Goal: Information Seeking & Learning: Learn about a topic

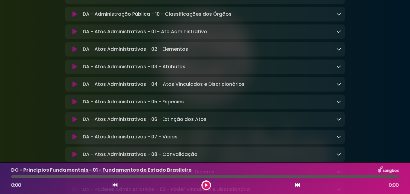
scroll to position [846, 0]
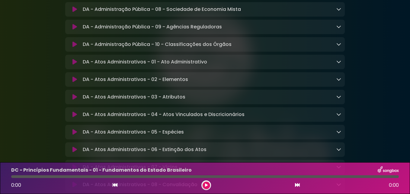
click at [75, 65] on icon at bounding box center [75, 62] width 5 height 6
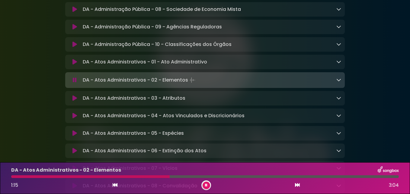
click at [341, 82] on icon at bounding box center [339, 79] width 5 height 5
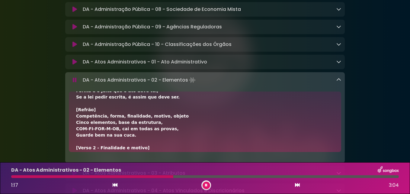
scroll to position [91, 0]
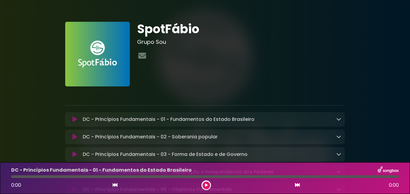
click at [117, 185] on icon at bounding box center [115, 185] width 5 height 5
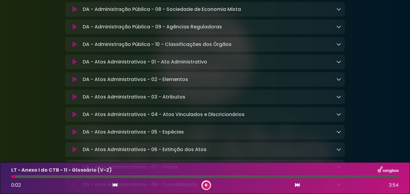
scroll to position [877, 0]
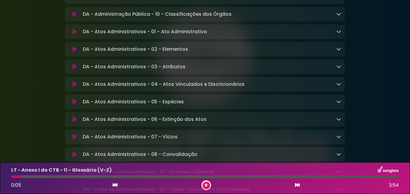
click at [73, 52] on icon at bounding box center [75, 49] width 5 height 6
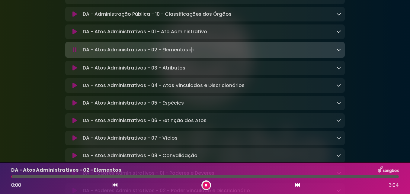
click at [339, 53] on link at bounding box center [339, 49] width 5 height 7
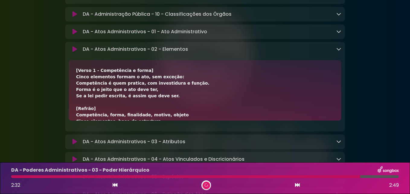
click at [190, 18] on p "DA - Administração Pública - 10 - Classificações dos Órgãos Loading Track..." at bounding box center [157, 14] width 149 height 7
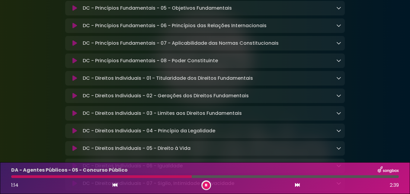
scroll to position [212, 0]
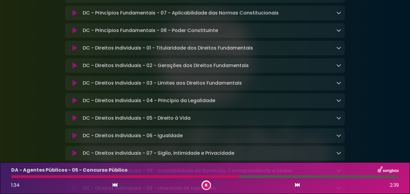
drag, startPoint x: 338, startPoint y: 69, endPoint x: 307, endPoint y: 76, distance: 32.2
click at [338, 68] on icon at bounding box center [339, 65] width 5 height 5
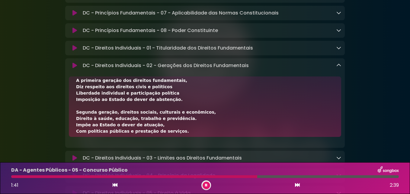
scroll to position [0, 0]
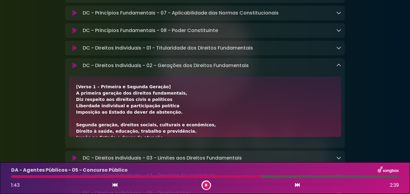
drag, startPoint x: 131, startPoint y: 131, endPoint x: 81, endPoint y: 73, distance: 76.5
click at [81, 73] on div "DC - Direitos Individuais - 02 - Gerações dos Direitos Fundamentais Loading Tra…" at bounding box center [205, 102] width 280 height 89
copy div "LO - Ipsumdol Sitametcons - 02 - Adipisci eli Seddoeiu Temporincidi Utlabor Etd…"
click at [339, 66] on icon at bounding box center [339, 65] width 5 height 5
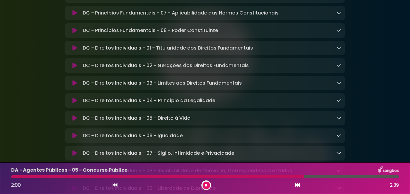
click at [339, 85] on icon at bounding box center [339, 82] width 5 height 5
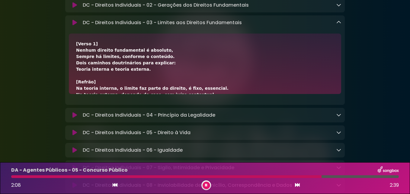
drag, startPoint x: 177, startPoint y: 88, endPoint x: 79, endPoint y: 28, distance: 114.4
click at [79, 29] on div "DC - Direitos Individuais - 03 - Limites aos Direitos Fundamentais Loading Trac…" at bounding box center [205, 59] width 280 height 89
copy div "DC - Direitos Individuais - 03 - Limites aos Direitos Fundamentais Loading Trac…"
click at [340, 116] on icon at bounding box center [339, 114] width 5 height 5
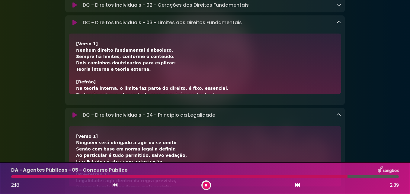
click at [339, 25] on icon at bounding box center [339, 22] width 5 height 5
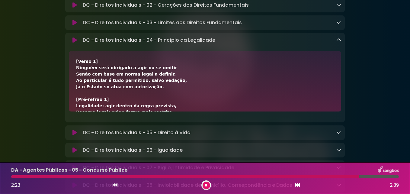
drag, startPoint x: 159, startPoint y: 104, endPoint x: 73, endPoint y: 50, distance: 101.6
click at [73, 50] on div "DC - Direitos Individuais - 04 - Princípio da Legalidade Loading Track..." at bounding box center [205, 77] width 280 height 89
copy div "DC - Direitos Individuais - 04 - Princípio da Legalidade Loading Track... Your …"
click at [338, 41] on link at bounding box center [339, 40] width 5 height 7
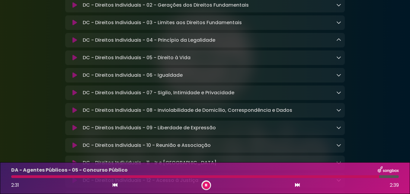
click at [338, 60] on icon at bounding box center [339, 57] width 5 height 5
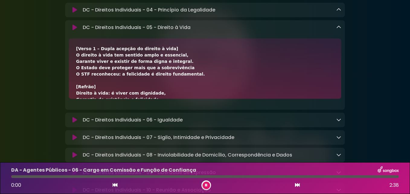
drag, startPoint x: 173, startPoint y: 93, endPoint x: 84, endPoint y: 29, distance: 109.2
click at [84, 29] on div "DC - Direitos Individuais - 05 - Direito à Vida Loading Track... Name" at bounding box center [205, 64] width 280 height 89
copy div "LO - Ipsumdol Sitametcons - 16 - Adipisc e Sedd Eiusmod Tempo... Inci Utlabore …"
click at [338, 30] on icon at bounding box center [339, 27] width 5 height 5
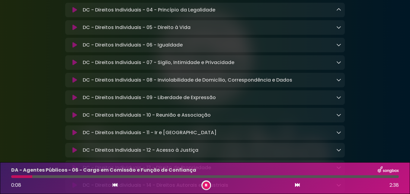
click at [339, 47] on icon at bounding box center [339, 44] width 5 height 5
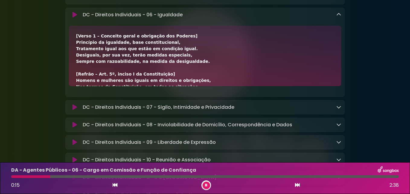
drag, startPoint x: 158, startPoint y: 81, endPoint x: 81, endPoint y: 18, distance: 99.5
click at [81, 18] on div "DC - Direitos Individuais - 06 - Igualdade Loading Track... Name Email" at bounding box center [205, 52] width 280 height 89
copy div "LO - Ipsumdol Sitametcons - 69 - Adipiscin Elitsed Doeiu... Temp Incididu Utla …"
click at [337, 17] on icon at bounding box center [339, 14] width 5 height 5
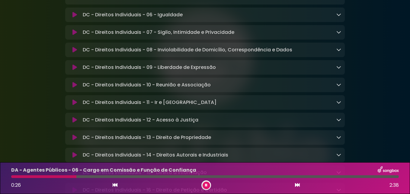
click at [338, 34] on icon at bounding box center [339, 32] width 5 height 5
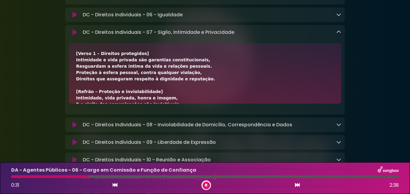
drag, startPoint x: 166, startPoint y: 98, endPoint x: 79, endPoint y: 37, distance: 106.3
click at [79, 37] on div "DC - Direitos Individuais - 07 - Sigilo, Intimidade e Privacidade Loading Track…" at bounding box center [205, 69] width 280 height 89
copy div "DC - Direitos Individuais - 07 - Sigilo, Intimidade e Privacidade Loading Track…"
click at [339, 34] on icon at bounding box center [339, 32] width 5 height 5
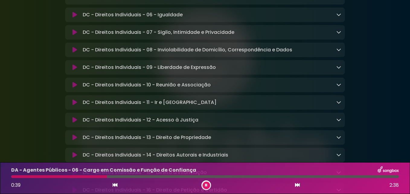
click at [339, 53] on link at bounding box center [339, 49] width 5 height 7
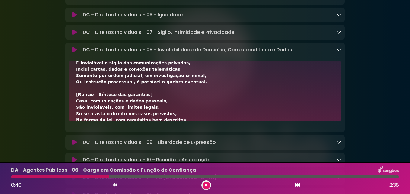
scroll to position [176, 0]
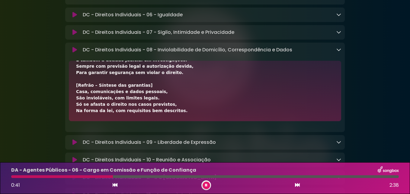
click at [163, 114] on div "[Verso 1 – Inviolabilidade de domicílio] A casa é asilo inviolável, direito fun…" at bounding box center [205, 3] width 258 height 222
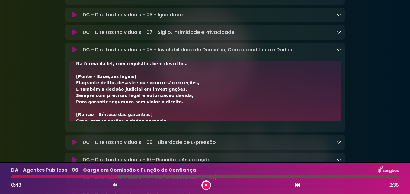
scroll to position [0, 0]
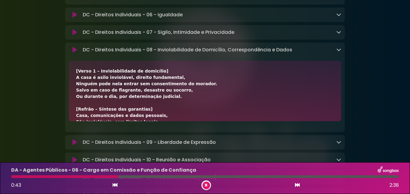
drag, startPoint x: 164, startPoint y: 116, endPoint x: 84, endPoint y: 53, distance: 101.8
click at [83, 54] on div "DC - Direitos Individuais - 08 - Inviolabilidade de Domicílio, Correspondência …" at bounding box center [205, 87] width 280 height 89
copy div "LO - Ipsumdol Sitametcons - 09 - Adipiscingelits do Eiusmodte, Incididuntutlab …"
click at [339, 52] on icon at bounding box center [339, 49] width 5 height 5
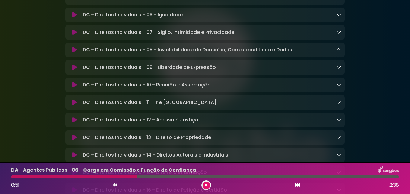
click at [339, 70] on icon at bounding box center [339, 67] width 5 height 5
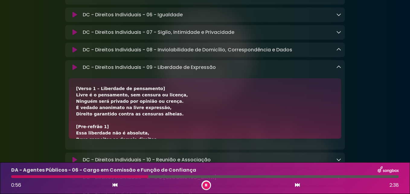
drag, startPoint x: 157, startPoint y: 133, endPoint x: 71, endPoint y: 76, distance: 102.9
click at [71, 76] on div "DC - Direitos Individuais - 09 - Liberdade de Expressão Loading Track..." at bounding box center [205, 104] width 280 height 89
copy div "LO - Ipsumdol Sitametcons - 24 - Adipiscin el Seddoeius Tempori Utlab... Etdo M…"
drag, startPoint x: 338, startPoint y: 71, endPoint x: 328, endPoint y: 72, distance: 10.0
click at [338, 70] on icon at bounding box center [339, 67] width 5 height 5
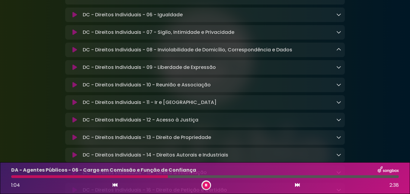
click at [339, 87] on icon at bounding box center [339, 84] width 5 height 5
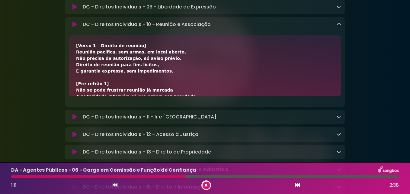
drag, startPoint x: 150, startPoint y: 92, endPoint x: 82, endPoint y: 32, distance: 90.8
click at [82, 32] on div "DC - Direitos Individuais - 10 - Reunião e Associação Loading Track..." at bounding box center [205, 61] width 280 height 89
copy div "LO - Ipsumdol Sitametcons - 72 - Adipisc e Seddoeiusm Tempori Utlab... Etdo Mag…"
click at [338, 27] on icon at bounding box center [339, 24] width 5 height 5
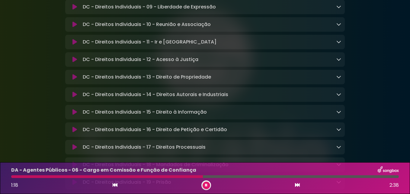
click at [340, 44] on icon at bounding box center [339, 41] width 5 height 5
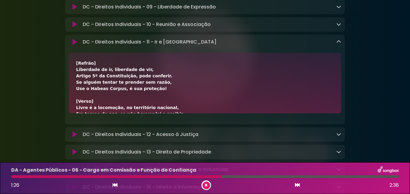
drag, startPoint x: 149, startPoint y: 110, endPoint x: 82, endPoint y: 49, distance: 90.9
click at [82, 49] on div "DC - Direitos Individuais - 11 - Ir e Vir Loading Track..." at bounding box center [205, 79] width 280 height 89
copy div "LO - Ipsumdol Sitametcons - 53 - Ad e Sed Doeiusm Tempo... Inci Utlabore Etdo M…"
click at [339, 44] on link at bounding box center [339, 41] width 5 height 7
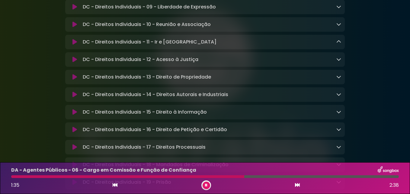
click at [339, 62] on icon at bounding box center [339, 59] width 5 height 5
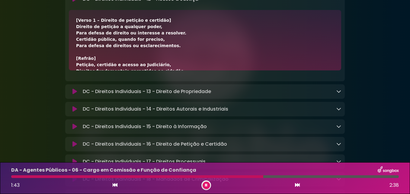
drag, startPoint x: 154, startPoint y: 66, endPoint x: 82, endPoint y: 9, distance: 91.9
click at [82, 9] on div "DC - Direitos Individuais - 12 - Acesso à Justiça Loading Track..." at bounding box center [205, 36] width 280 height 89
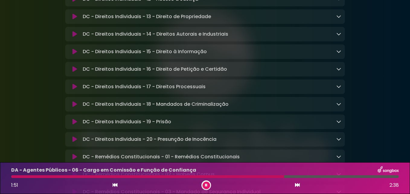
click at [339, 19] on icon at bounding box center [339, 16] width 5 height 5
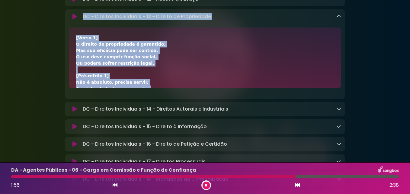
drag, startPoint x: 157, startPoint y: 85, endPoint x: 71, endPoint y: 27, distance: 104.2
click at [71, 27] on div "DC - Direitos Individuais - 13 - Direito de Propriedade Loading Track..." at bounding box center [205, 53] width 280 height 89
click at [339, 19] on icon at bounding box center [339, 16] width 5 height 5
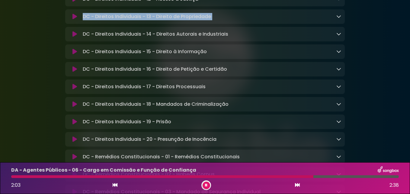
click at [339, 36] on icon at bounding box center [339, 33] width 5 height 5
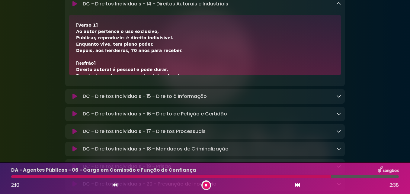
drag, startPoint x: 152, startPoint y: 70, endPoint x: 81, endPoint y: 11, distance: 91.8
click at [81, 11] on div "DC - Direitos Individuais - 14 - Direitos Autorais e Industriais Loading Track.…" at bounding box center [205, 41] width 280 height 89
click at [339, 6] on icon at bounding box center [339, 3] width 5 height 5
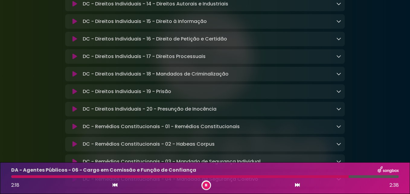
click at [339, 24] on icon at bounding box center [339, 21] width 5 height 5
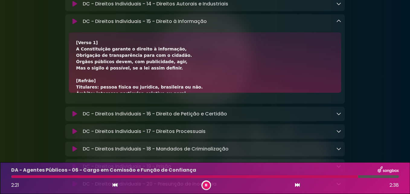
drag, startPoint x: 187, startPoint y: 89, endPoint x: 76, endPoint y: 26, distance: 128.1
click at [76, 26] on div "DC - Direitos Individuais - 15 - Direito à Informação Loading Track..." at bounding box center [205, 58] width 280 height 89
click at [337, 116] on icon at bounding box center [339, 113] width 5 height 5
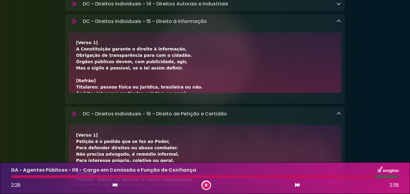
click at [339, 24] on icon at bounding box center [339, 21] width 5 height 5
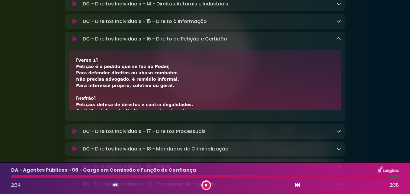
drag, startPoint x: 153, startPoint y: 109, endPoint x: 68, endPoint y: 53, distance: 101.0
click at [68, 53] on div "DC - Direitos Individuais - 16 - Direito de Petição e Certidão Loading Track...…" at bounding box center [205, 76] width 280 height 89
click at [339, 41] on icon at bounding box center [339, 38] width 5 height 5
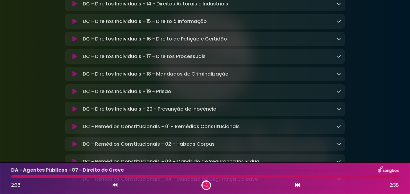
click at [340, 59] on icon at bounding box center [339, 56] width 5 height 5
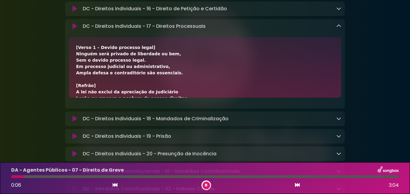
drag, startPoint x: 154, startPoint y: 96, endPoint x: 79, endPoint y: 36, distance: 96.8
click at [79, 36] on div "DC - Direitos Individuais - 17 - Direitos Processuais Loading Track..." at bounding box center [205, 63] width 280 height 89
click at [342, 30] on div "DC - Direitos Individuais - 17 - Direitos Processuais Loading Track..." at bounding box center [205, 26] width 280 height 7
click at [341, 28] on icon at bounding box center [339, 26] width 5 height 5
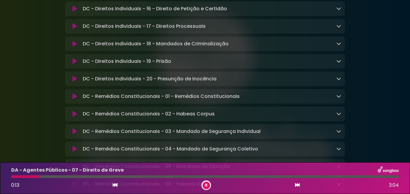
click at [340, 46] on icon at bounding box center [339, 43] width 5 height 5
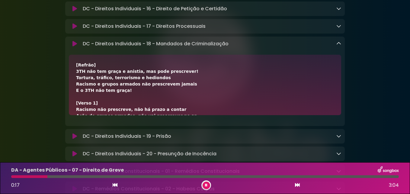
drag, startPoint x: 120, startPoint y: 112, endPoint x: 63, endPoint y: 57, distance: 79.9
click at [340, 46] on icon at bounding box center [339, 43] width 5 height 5
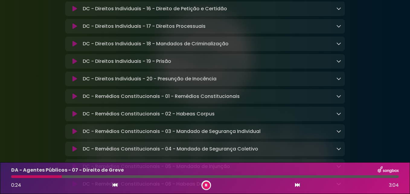
click at [338, 63] on icon at bounding box center [339, 61] width 5 height 5
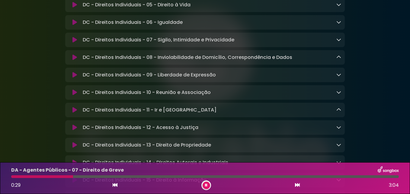
scroll to position [311, 0]
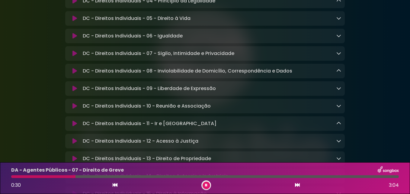
drag, startPoint x: 153, startPoint y: 40, endPoint x: 63, endPoint y: 156, distance: 146.8
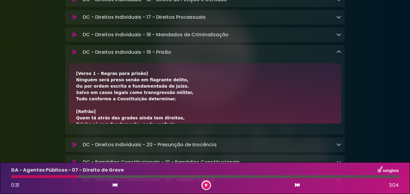
scroll to position [553, 0]
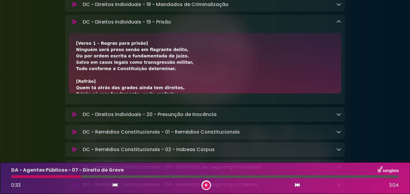
click at [173, 72] on div "[Verso 1 – Regras para prisão] Ninguém será preso senão em flagrante delito, Ou…" at bounding box center [205, 151] width 258 height 222
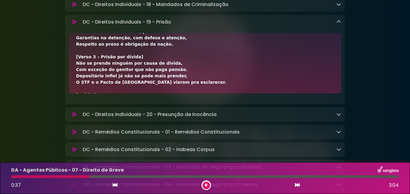
scroll to position [0, 0]
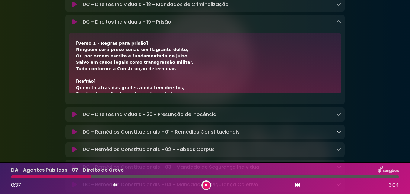
drag, startPoint x: 152, startPoint y: 91, endPoint x: 81, endPoint y: 32, distance: 92.3
click at [81, 32] on div "DC - Direitos Individuais - 19 - Prisão Loading Track..." at bounding box center [205, 59] width 280 height 89
click at [340, 24] on icon at bounding box center [339, 21] width 5 height 5
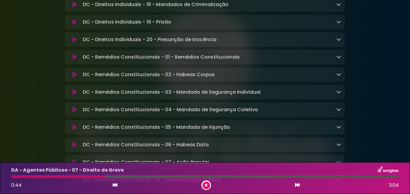
click at [340, 42] on icon at bounding box center [339, 39] width 5 height 5
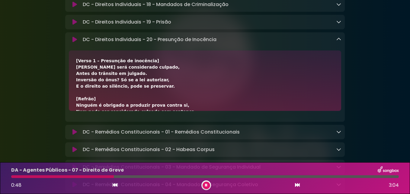
drag, startPoint x: 160, startPoint y: 108, endPoint x: 82, endPoint y: 49, distance: 97.3
click at [82, 50] on div "DC - Direitos Individuais - 20 - Presunção de Inocência Loading Track..." at bounding box center [205, 76] width 280 height 89
click at [340, 42] on icon at bounding box center [339, 39] width 5 height 5
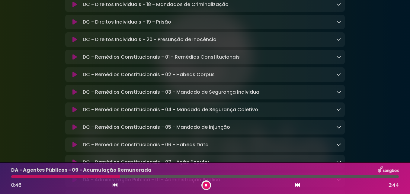
scroll to position [583, 0]
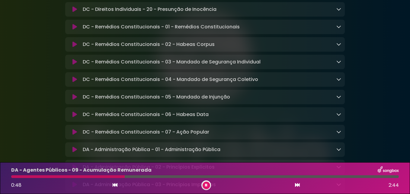
click at [339, 29] on icon at bounding box center [339, 26] width 5 height 5
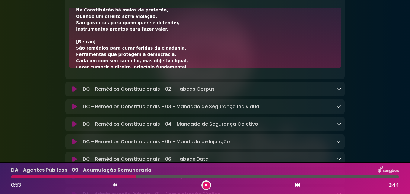
scroll to position [0, 0]
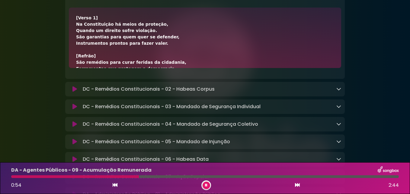
drag, startPoint x: 167, startPoint y: 66, endPoint x: 83, endPoint y: 8, distance: 102.5
click at [83, 8] on div "DC - Remédios Constitucionais - 01 - Remédios Constitucionais Loading Track... …" at bounding box center [205, 33] width 280 height 89
click at [339, 91] on icon at bounding box center [339, 88] width 5 height 5
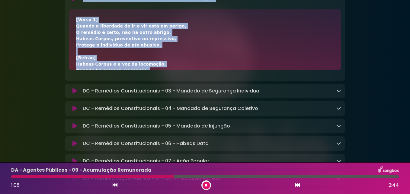
drag, startPoint x: 140, startPoint y: 70, endPoint x: 84, endPoint y: 9, distance: 82.8
click at [84, 9] on div "DC - Remédios Constitucionais - 02 - Habeas Corpus Loading Track..." at bounding box center [205, 35] width 280 height 89
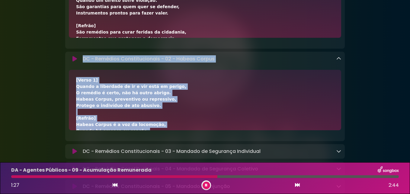
scroll to position [614, 0]
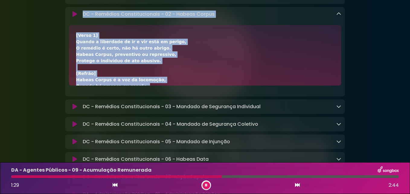
click at [338, 16] on icon at bounding box center [339, 13] width 5 height 5
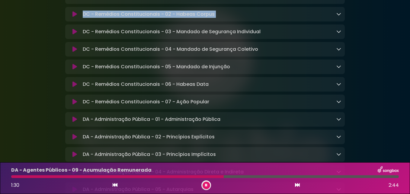
click at [338, 34] on icon at bounding box center [339, 31] width 5 height 5
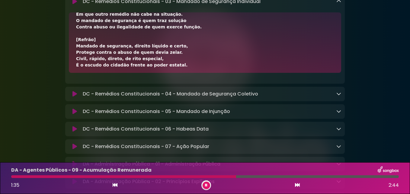
scroll to position [0, 0]
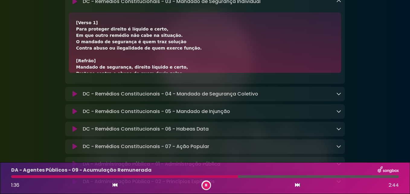
drag, startPoint x: 164, startPoint y: 72, endPoint x: 84, endPoint y: 13, distance: 99.5
click at [84, 13] on div "DC - Remédios Constitucionais - 03 - Mandado de Segurança Individual Loading Tr…" at bounding box center [205, 38] width 280 height 89
click at [340, 96] on icon at bounding box center [339, 93] width 5 height 5
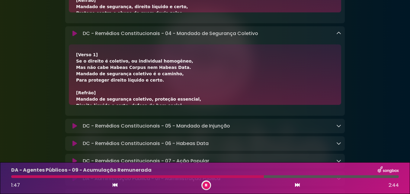
drag, startPoint x: 150, startPoint y: 104, endPoint x: 78, endPoint y: 45, distance: 93.0
click at [78, 45] on div "DC - Remédios Constitucionais - 04 - Mandado de Segurança Coletivo Loading Trac…" at bounding box center [205, 70] width 280 height 89
click at [339, 36] on icon at bounding box center [339, 33] width 5 height 5
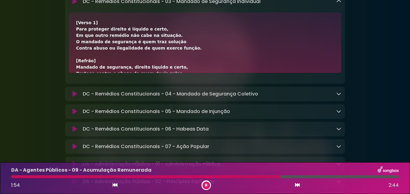
scroll to position [614, 0]
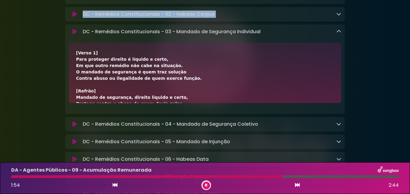
click at [340, 34] on icon at bounding box center [339, 31] width 5 height 5
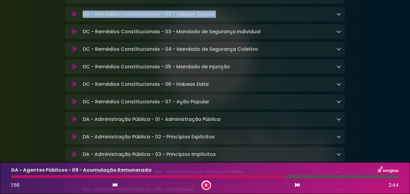
click at [339, 69] on icon at bounding box center [339, 66] width 5 height 5
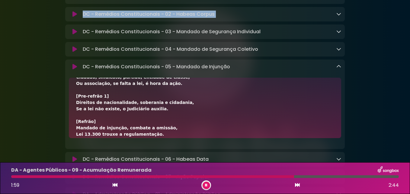
scroll to position [0, 0]
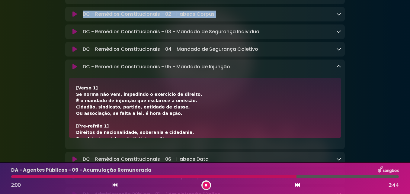
drag, startPoint x: 160, startPoint y: 138, endPoint x: 84, endPoint y: 78, distance: 95.8
click at [84, 78] on div "DC - Remédios Constitucionais - 05 - Mandado de Injunção Loading Track..." at bounding box center [205, 104] width 280 height 89
click at [339, 69] on icon at bounding box center [339, 66] width 5 height 5
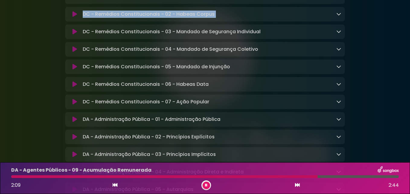
click at [341, 86] on icon at bounding box center [339, 84] width 5 height 5
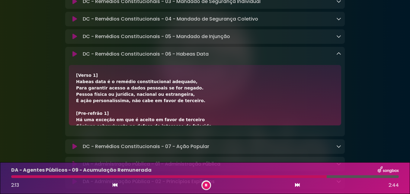
drag, startPoint x: 159, startPoint y: 126, endPoint x: 79, endPoint y: 65, distance: 100.3
click at [79, 66] on div "DC - Remédios Constitucionais - 06 - Habeas Data Loading Track... Name" at bounding box center [205, 91] width 280 height 89
click at [337, 56] on icon at bounding box center [339, 53] width 5 height 5
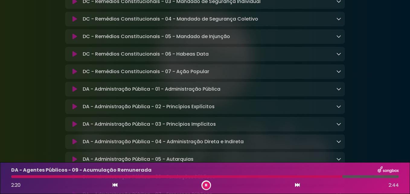
click at [338, 74] on icon at bounding box center [339, 71] width 5 height 5
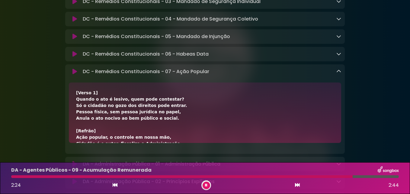
drag, startPoint x: 174, startPoint y: 144, endPoint x: 77, endPoint y: 90, distance: 110.9
click at [77, 90] on div "DC - Remédios Constitucionais - 07 - Ação Popular Loading Track..." at bounding box center [205, 108] width 280 height 89
drag, startPoint x: 83, startPoint y: 82, endPoint x: 161, endPoint y: 148, distance: 102.1
click at [161, 151] on div "DC - Remédios Constitucionais - 07 - Ação Popular Loading Track..." at bounding box center [205, 108] width 280 height 89
drag, startPoint x: 176, startPoint y: 144, endPoint x: 81, endPoint y: 84, distance: 111.8
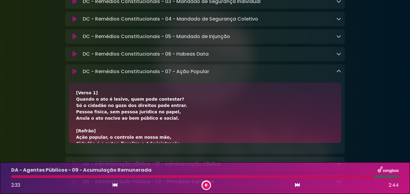
click at [81, 84] on div "DC - Remédios Constitucionais - 07 - Ação Popular Loading Track..." at bounding box center [205, 108] width 280 height 89
click at [341, 74] on icon at bounding box center [339, 71] width 5 height 5
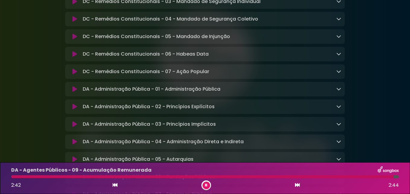
click at [339, 91] on icon at bounding box center [339, 88] width 5 height 5
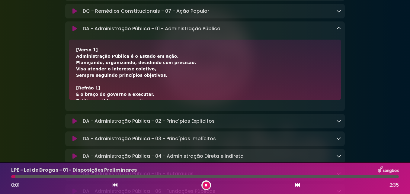
drag, startPoint x: 168, startPoint y: 101, endPoint x: 74, endPoint y: 41, distance: 110.9
click at [74, 41] on div "DA - Administração Pública - 01 - Administração Pública Loading Track..." at bounding box center [205, 65] width 280 height 89
click at [338, 31] on icon at bounding box center [339, 28] width 5 height 5
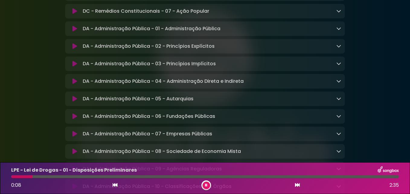
click at [338, 48] on icon at bounding box center [339, 46] width 5 height 5
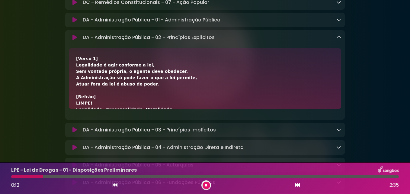
scroll to position [701, 0]
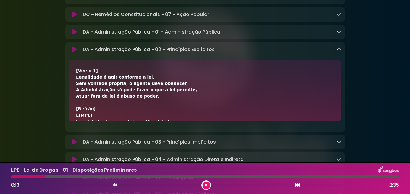
drag, startPoint x: 123, startPoint y: 60, endPoint x: 81, endPoint y: 56, distance: 42.0
click at [81, 56] on div "DA - Administração Pública - 02 - Princípios Explícitos Loading Track..." at bounding box center [205, 86] width 280 height 89
click at [338, 52] on icon at bounding box center [339, 49] width 5 height 5
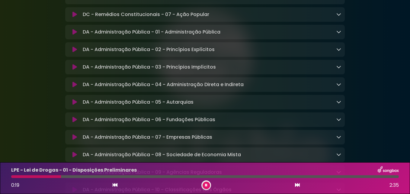
click at [340, 69] on icon at bounding box center [339, 66] width 5 height 5
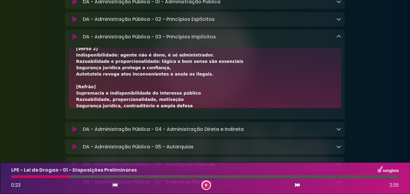
scroll to position [0, 0]
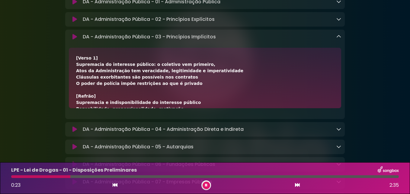
drag, startPoint x: 170, startPoint y: 111, endPoint x: 78, endPoint y: 51, distance: 109.8
click at [78, 51] on div "DA - Administração Pública - 03 - Princípios Implícitos Loading Track..." at bounding box center [205, 74] width 280 height 89
click at [341, 39] on icon at bounding box center [339, 36] width 5 height 5
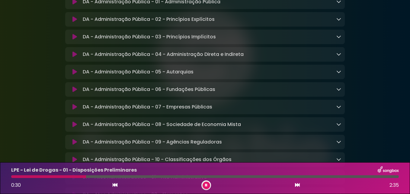
click at [338, 57] on icon at bounding box center [339, 54] width 5 height 5
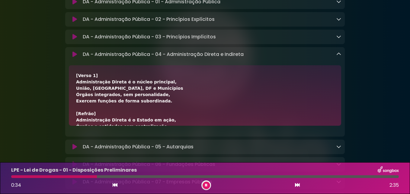
drag, startPoint x: 162, startPoint y: 127, endPoint x: 85, endPoint y: 69, distance: 96.9
click at [85, 69] on div "DA - Administração Pública - 04 - Administração Direta e Indireta Loading Track…" at bounding box center [205, 91] width 280 height 89
drag, startPoint x: 85, startPoint y: 69, endPoint x: 84, endPoint y: 65, distance: 4.0
click at [84, 58] on p "DA - Administração Pública - 04 - Administração Direta e Indireta Loading Track…" at bounding box center [163, 54] width 161 height 7
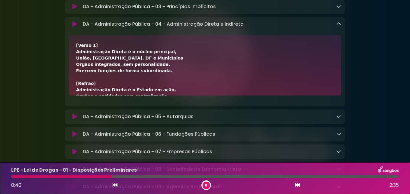
drag, startPoint x: 160, startPoint y: 97, endPoint x: 79, endPoint y: 38, distance: 100.2
click at [79, 38] on div "DA - Administração Pública - 04 - Administração Direta e Indireta Loading Track…" at bounding box center [205, 61] width 280 height 89
click at [339, 26] on icon at bounding box center [339, 23] width 5 height 5
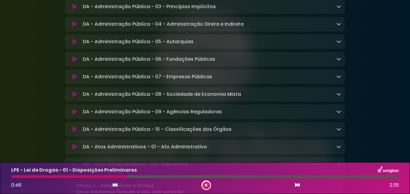
click at [339, 44] on icon at bounding box center [339, 41] width 5 height 5
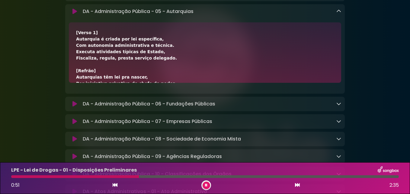
drag, startPoint x: 144, startPoint y: 85, endPoint x: 82, endPoint y: 24, distance: 86.8
click at [82, 24] on div "DA - Administração Pública - 05 - Autarquias Loading Track... Name" at bounding box center [205, 48] width 280 height 89
click at [338, 14] on icon at bounding box center [339, 11] width 5 height 5
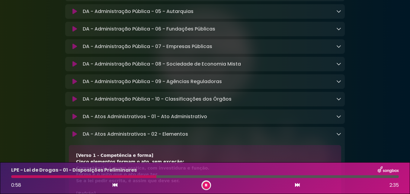
click at [340, 31] on icon at bounding box center [339, 28] width 5 height 5
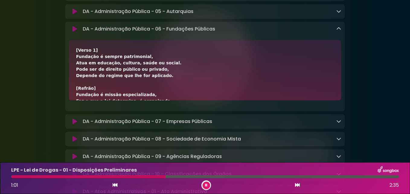
drag, startPoint x: 148, startPoint y: 102, endPoint x: 78, endPoint y: 41, distance: 92.3
click at [78, 41] on div "DA - Administração Pública - 06 - Fundações Públicas Loading Track..." at bounding box center [205, 66] width 280 height 89
click at [341, 31] on icon at bounding box center [339, 28] width 5 height 5
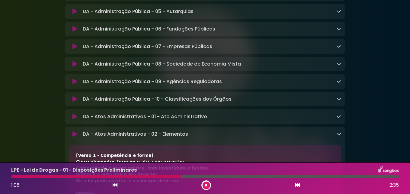
click at [337, 49] on icon at bounding box center [339, 46] width 5 height 5
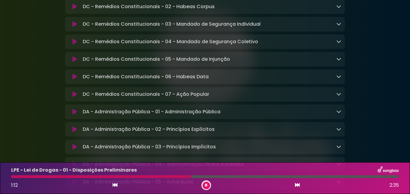
scroll to position [615, 0]
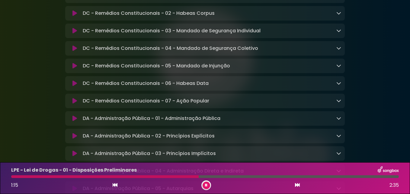
drag, startPoint x: 166, startPoint y: 30, endPoint x: 57, endPoint y: 156, distance: 166.4
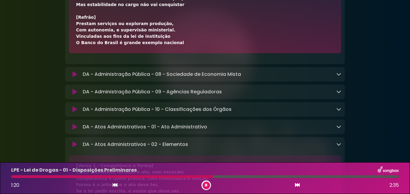
scroll to position [796, 0]
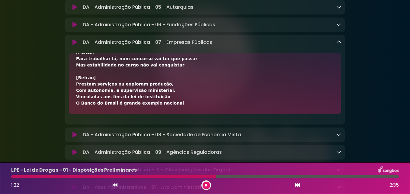
click at [166, 106] on div "[Verso 1] Empresa pública é pessoa estatal, Com personalidade jurídica de direi…" at bounding box center [205, 1] width 258 height 209
click at [164, 106] on div "[Verso 1] Empresa pública é pessoa estatal, Com personalidade jurídica de direi…" at bounding box center [205, 1] width 258 height 209
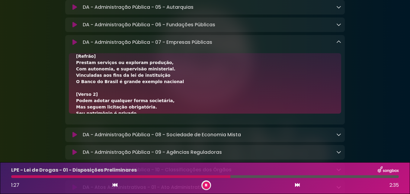
scroll to position [0, 0]
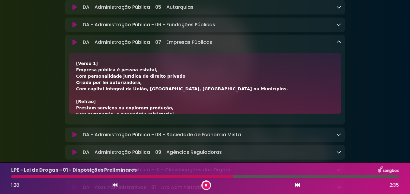
drag, startPoint x: 162, startPoint y: 116, endPoint x: 83, endPoint y: 58, distance: 97.6
click at [83, 58] on div "DA - Administração Pública - 07 - Empresas Públicas Loading Track..." at bounding box center [205, 79] width 280 height 89
click at [339, 44] on icon at bounding box center [339, 42] width 5 height 5
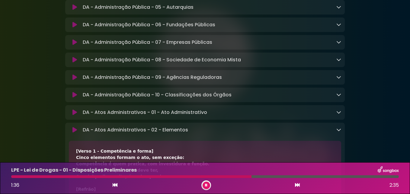
click at [341, 62] on icon at bounding box center [339, 59] width 5 height 5
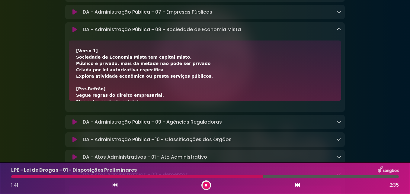
drag, startPoint x: 165, startPoint y: 103, endPoint x: 67, endPoint y: 44, distance: 114.3
click at [67, 44] on div "DA - Administração Pública - 08 - Sociedade de Economia Mista Loading Track... …" at bounding box center [205, 66] width 280 height 89
click at [340, 32] on icon at bounding box center [339, 29] width 5 height 5
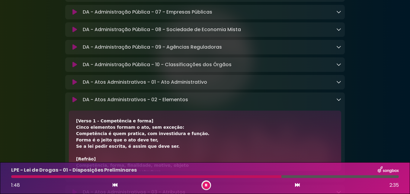
click at [339, 49] on icon at bounding box center [339, 46] width 5 height 5
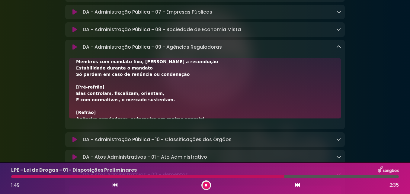
scroll to position [151, 0]
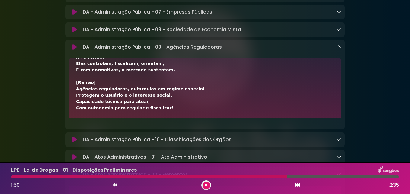
click at [151, 111] on div "[Verso 1] Agências reguladoras são autarquias em regime especial Regulam com au…" at bounding box center [205, 12] width 258 height 197
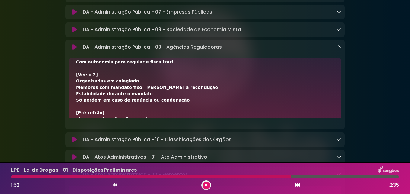
scroll to position [0, 0]
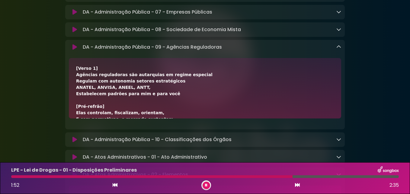
drag, startPoint x: 154, startPoint y: 121, endPoint x: 74, endPoint y: 61, distance: 100.1
click at [74, 61] on div "DA - Administração Pública - 09 - Agências Reguladoras Loading Track..." at bounding box center [205, 84] width 280 height 89
click at [338, 49] on icon at bounding box center [339, 46] width 5 height 5
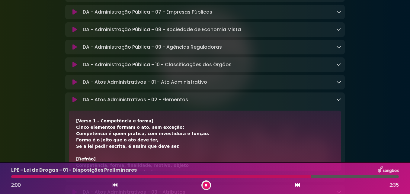
click at [338, 67] on icon at bounding box center [339, 64] width 5 height 5
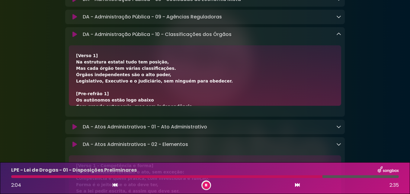
drag, startPoint x: 137, startPoint y: 112, endPoint x: 84, endPoint y: 52, distance: 80.1
click at [84, 52] on div "DA - Administração Pública - 10 - Classificações dos Órgãos Loading Track... Na…" at bounding box center [205, 71] width 280 height 89
click at [337, 37] on icon at bounding box center [339, 34] width 5 height 5
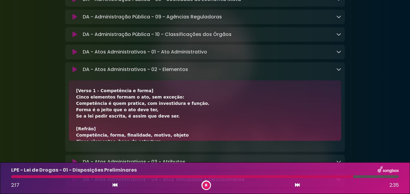
click at [339, 54] on icon at bounding box center [339, 51] width 5 height 5
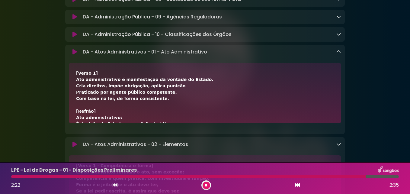
drag, startPoint x: 135, startPoint y: 128, endPoint x: 83, endPoint y: 68, distance: 79.3
click at [83, 68] on div "DA - Atos Administrativos - 01 - Ato Administrativo Loading Track..." at bounding box center [205, 89] width 280 height 89
click at [338, 54] on icon at bounding box center [339, 51] width 5 height 5
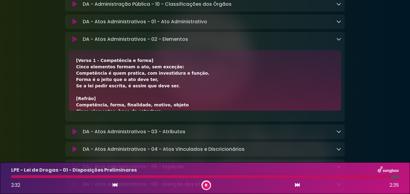
drag, startPoint x: 122, startPoint y: 114, endPoint x: 62, endPoint y: 54, distance: 84.4
click at [341, 41] on icon at bounding box center [339, 39] width 5 height 5
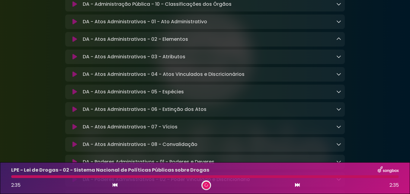
click at [340, 59] on icon at bounding box center [339, 56] width 5 height 5
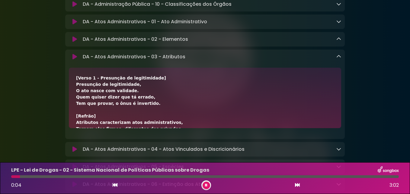
drag, startPoint x: 144, startPoint y: 132, endPoint x: 80, endPoint y: 72, distance: 87.9
click at [80, 72] on div "DA - Atos Administrativos - 03 - Atributos Loading Track... Name Email" at bounding box center [205, 94] width 280 height 89
click at [338, 59] on icon at bounding box center [339, 56] width 5 height 5
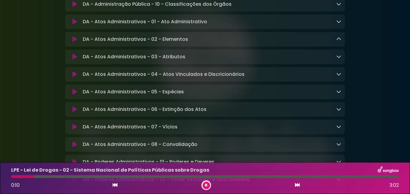
click at [338, 76] on icon at bounding box center [339, 74] width 5 height 5
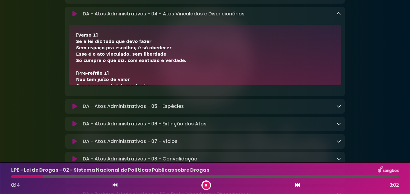
drag, startPoint x: 118, startPoint y: 90, endPoint x: 81, endPoint y: 31, distance: 70.1
click at [81, 31] on div "DA - Atos Administrativos - 04 - Atos Vinculados e Discricionários Loading Trac…" at bounding box center [205, 51] width 280 height 89
click at [340, 17] on link at bounding box center [339, 13] width 5 height 7
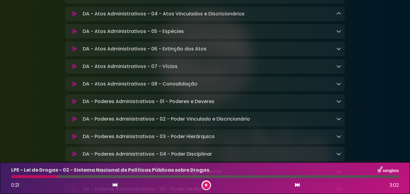
click at [339, 34] on icon at bounding box center [339, 31] width 5 height 5
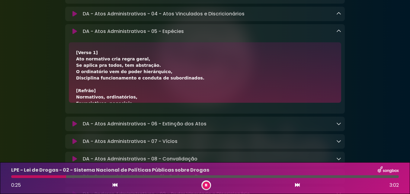
drag, startPoint x: 144, startPoint y: 108, endPoint x: 56, endPoint y: 45, distance: 108.4
click at [337, 34] on icon at bounding box center [339, 31] width 5 height 5
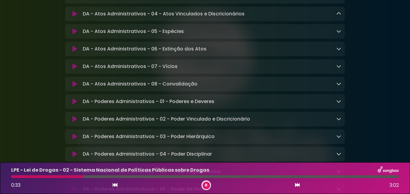
drag, startPoint x: 339, startPoint y: 65, endPoint x: 332, endPoint y: 64, distance: 6.7
click at [338, 51] on icon at bounding box center [339, 48] width 5 height 5
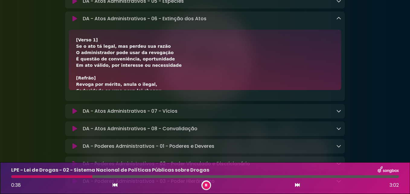
drag, startPoint x: 154, startPoint y: 96, endPoint x: 76, endPoint y: 36, distance: 98.0
click at [76, 36] on div "DA - Atos Administrativos - 06 - Extinção dos Atos Loading Track..." at bounding box center [205, 55] width 280 height 89
click at [338, 21] on icon at bounding box center [339, 18] width 5 height 5
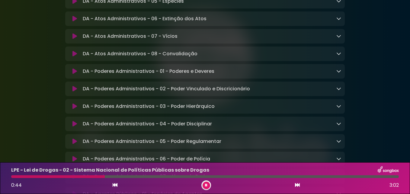
click at [340, 38] on icon at bounding box center [339, 36] width 5 height 5
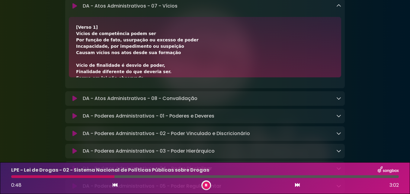
drag, startPoint x: 166, startPoint y: 85, endPoint x: 83, endPoint y: 23, distance: 103.4
click at [83, 23] on div "DA - Atos Administrativos - 07 - Vícios Loading Track..." at bounding box center [205, 43] width 280 height 89
click at [338, 8] on icon at bounding box center [339, 5] width 5 height 5
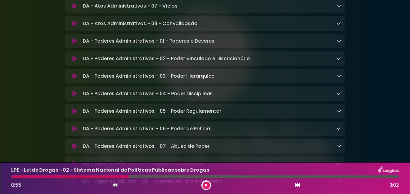
click at [340, 26] on icon at bounding box center [339, 23] width 5 height 5
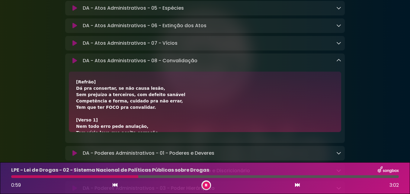
scroll to position [968, 0]
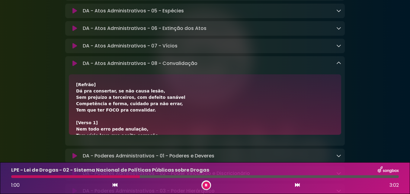
drag, startPoint x: 142, startPoint y: 71, endPoint x: 79, endPoint y: 79, distance: 64.3
click at [78, 79] on div "DA - Atos Administrativos - 08 - Convalidação Loading Track... Name" at bounding box center [205, 100] width 280 height 89
click at [340, 66] on icon at bounding box center [339, 63] width 5 height 5
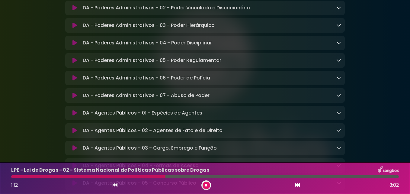
scroll to position [1028, 0]
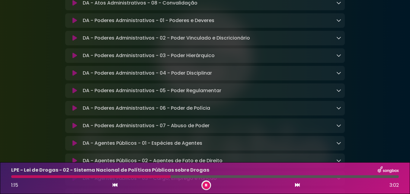
click at [338, 23] on icon at bounding box center [339, 20] width 5 height 5
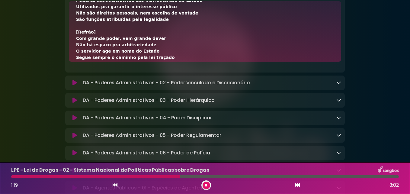
scroll to position [0, 0]
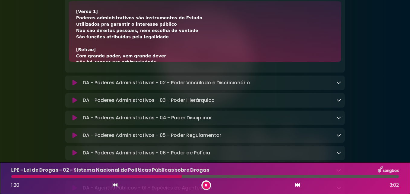
drag, startPoint x: 158, startPoint y: 70, endPoint x: 81, endPoint y: 6, distance: 99.7
click at [81, 6] on div "DA - Poderes Administrativos - 01 - Poderes e Deveres Loading Track..." at bounding box center [205, 27] width 280 height 89
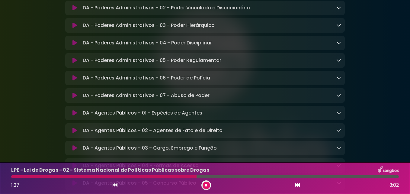
click at [339, 10] on icon at bounding box center [339, 7] width 5 height 5
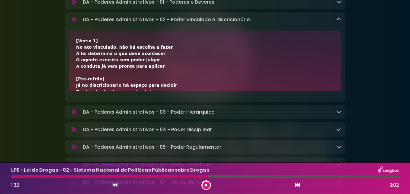
scroll to position [1045, 0]
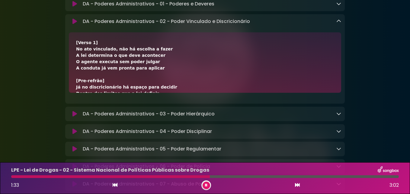
drag, startPoint x: 164, startPoint y: 24, endPoint x: 84, endPoint y: 35, distance: 80.6
click at [84, 35] on div "DA - Poderes Administrativos - 02 - Poder Vinculado e Discricionário Loading Tr…" at bounding box center [205, 58] width 280 height 89
click at [340, 24] on icon at bounding box center [339, 21] width 5 height 5
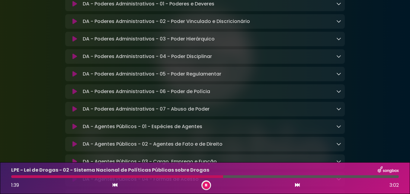
click at [340, 41] on icon at bounding box center [339, 38] width 5 height 5
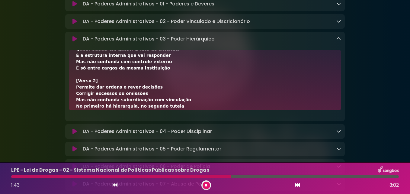
scroll to position [0, 0]
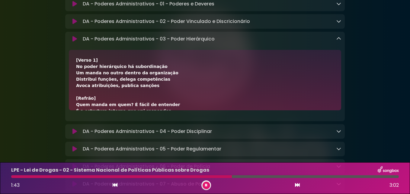
drag, startPoint x: 153, startPoint y: 115, endPoint x: 82, endPoint y: 57, distance: 91.9
click at [82, 57] on div "DA - Poderes Administrativos - 03 - Poder Hierárquico Loading Track..." at bounding box center [205, 76] width 280 height 89
click at [338, 41] on icon at bounding box center [339, 38] width 5 height 5
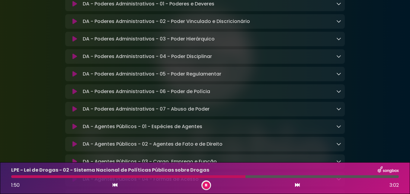
click at [339, 59] on icon at bounding box center [339, 56] width 5 height 5
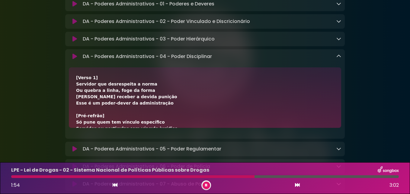
drag, startPoint x: 169, startPoint y: 134, endPoint x: 84, endPoint y: 72, distance: 104.7
click at [84, 72] on div "DA - Poderes Administrativos - 04 - Poder Disciplinar Loading Track..." at bounding box center [205, 93] width 280 height 89
click at [340, 59] on icon at bounding box center [339, 56] width 5 height 5
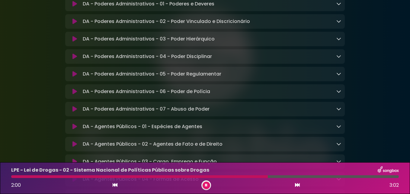
click at [338, 76] on icon at bounding box center [339, 73] width 5 height 5
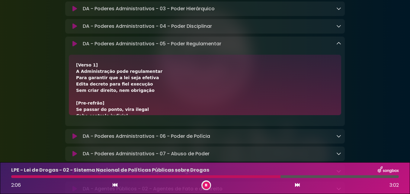
drag, startPoint x: 149, startPoint y: 123, endPoint x: 81, endPoint y: 63, distance: 91.4
click at [81, 63] on div "DA - Poderes Administrativos - 05 - Poder Regulamentar Loading Track..." at bounding box center [205, 81] width 280 height 89
click at [339, 46] on icon at bounding box center [339, 43] width 5 height 5
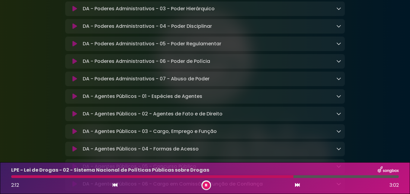
click at [340, 63] on icon at bounding box center [339, 61] width 5 height 5
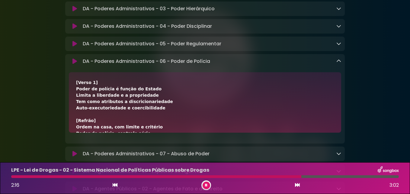
drag, startPoint x: 148, startPoint y: 141, endPoint x: 79, endPoint y: 79, distance: 92.3
click at [78, 80] on div "DA - Poderes Administrativos - 06 - Poder de Polícia Loading Track..." at bounding box center [205, 98] width 280 height 89
click at [339, 63] on icon at bounding box center [339, 61] width 5 height 5
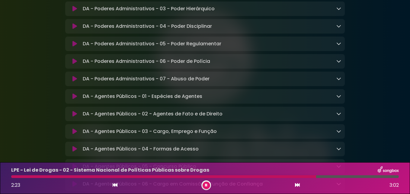
scroll to position [1105, 0]
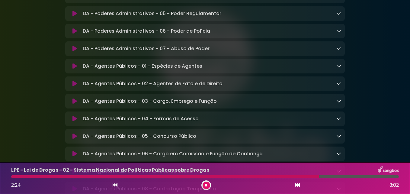
click at [340, 51] on icon at bounding box center [339, 48] width 5 height 5
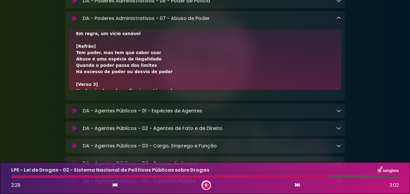
scroll to position [0, 0]
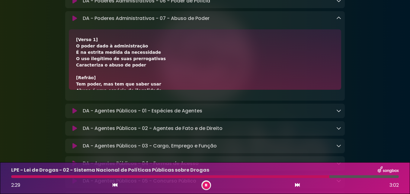
drag, startPoint x: 152, startPoint y: 99, endPoint x: 75, endPoint y: 41, distance: 96.7
click at [74, 41] on div "DA - Poderes Administrativos - 07 - Abuso de Poder Loading Track... Name" at bounding box center [205, 55] width 280 height 89
click at [338, 22] on link at bounding box center [339, 18] width 5 height 7
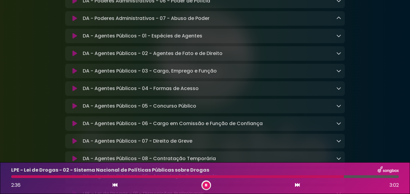
click at [338, 38] on icon at bounding box center [339, 35] width 5 height 5
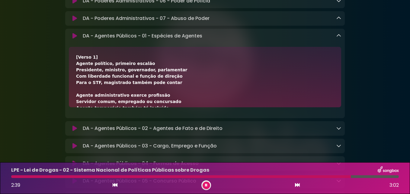
drag, startPoint x: 142, startPoint y: 114, endPoint x: 70, endPoint y: 52, distance: 95.6
click at [70, 52] on div "DA - Agentes Públicos - 01 - Espécies de Agentes Loading Track... Name" at bounding box center [205, 73] width 280 height 89
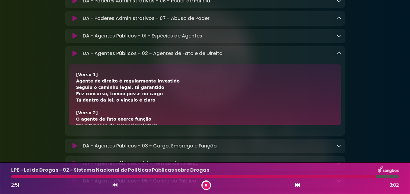
drag, startPoint x: 142, startPoint y: 133, endPoint x: 84, endPoint y: 72, distance: 84.4
click at [82, 74] on div "DA - Agentes Públicos - 02 - Agentes de Fato e de Direito Loading Track..." at bounding box center [205, 90] width 280 height 89
click at [337, 56] on icon at bounding box center [339, 53] width 5 height 5
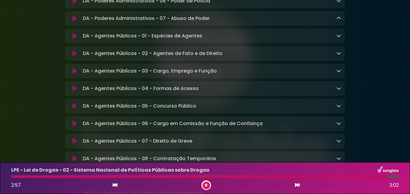
click at [337, 73] on icon at bounding box center [339, 70] width 5 height 5
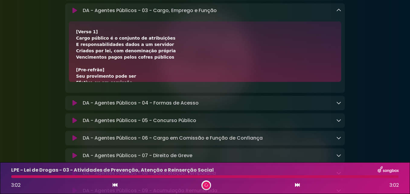
click at [79, 30] on div "DA - Agentes Públicos - 03 - Cargo, Emprego e Função Loading Track..." at bounding box center [205, 47] width 280 height 89
copy div "DA - Agentes Públicos - 03 - Cargo, Emprego e Função Loading Track... Your Feed…"
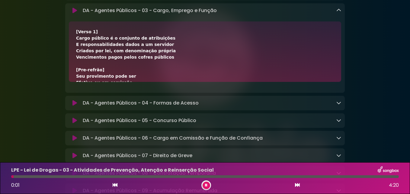
click at [340, 13] on icon at bounding box center [339, 10] width 5 height 5
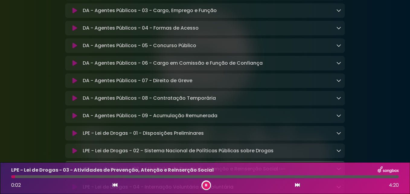
click at [339, 30] on icon at bounding box center [339, 27] width 5 height 5
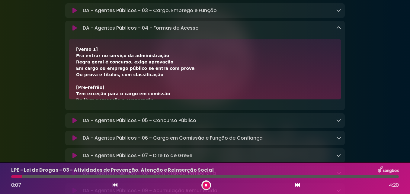
drag, startPoint x: 144, startPoint y: 109, endPoint x: 77, endPoint y: 48, distance: 90.7
click at [76, 50] on div "DA - Agentes Públicos - 04 - Formas de Acesso Loading Track... Name" at bounding box center [205, 65] width 280 height 89
copy div "DA - Agentes Públicos - 04 - Formas de Acesso Loading Track... Your Feedback Na…"
click at [341, 31] on link at bounding box center [339, 27] width 5 height 7
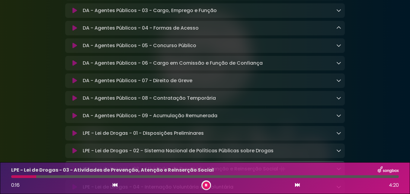
click at [338, 65] on icon at bounding box center [339, 62] width 5 height 5
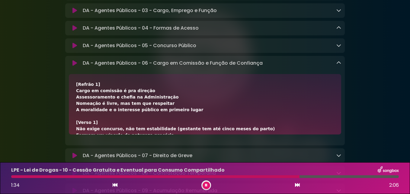
click at [207, 187] on button at bounding box center [207, 186] width 8 height 8
